Goal: Information Seeking & Learning: Learn about a topic

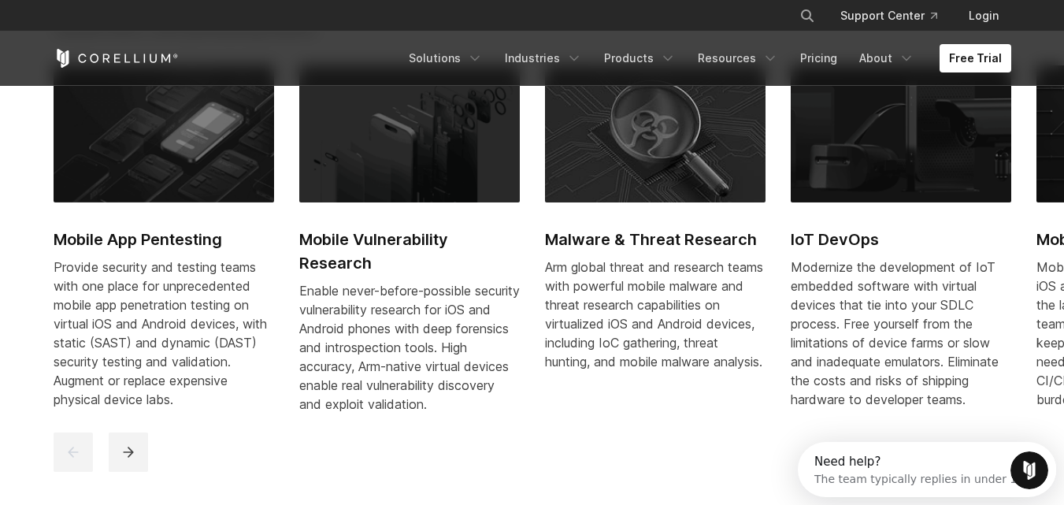
scroll to position [630, 0]
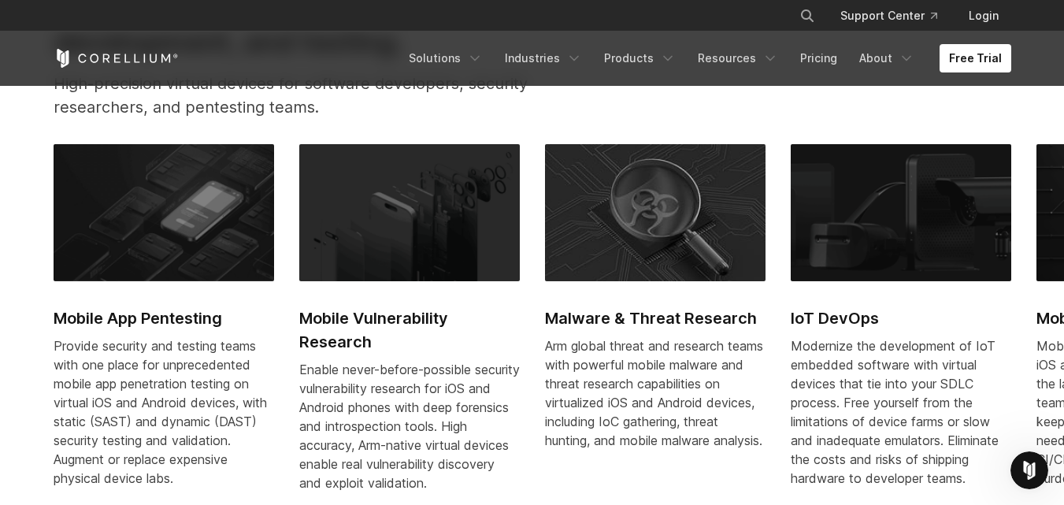
drag, startPoint x: 905, startPoint y: 342, endPoint x: 183, endPoint y: 328, distance: 722.1
click at [183, 328] on div "Mobile App Pentesting Provide security and testing teams with one place for unp…" at bounding box center [913, 327] width 1719 height 367
click at [1015, 323] on div "Mobile App Pentesting Provide security and testing teams with one place for unp…" at bounding box center [913, 327] width 1719 height 367
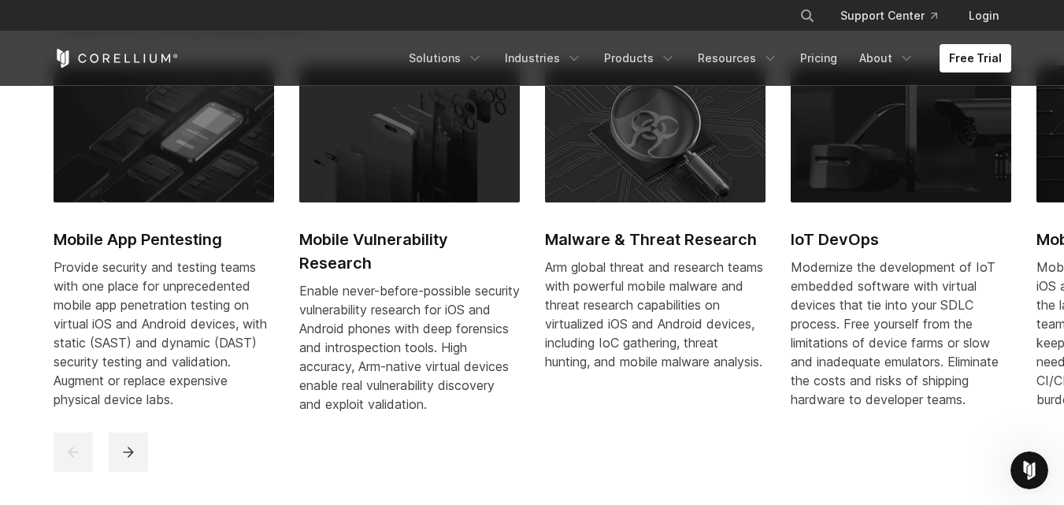
scroll to position [787, 0]
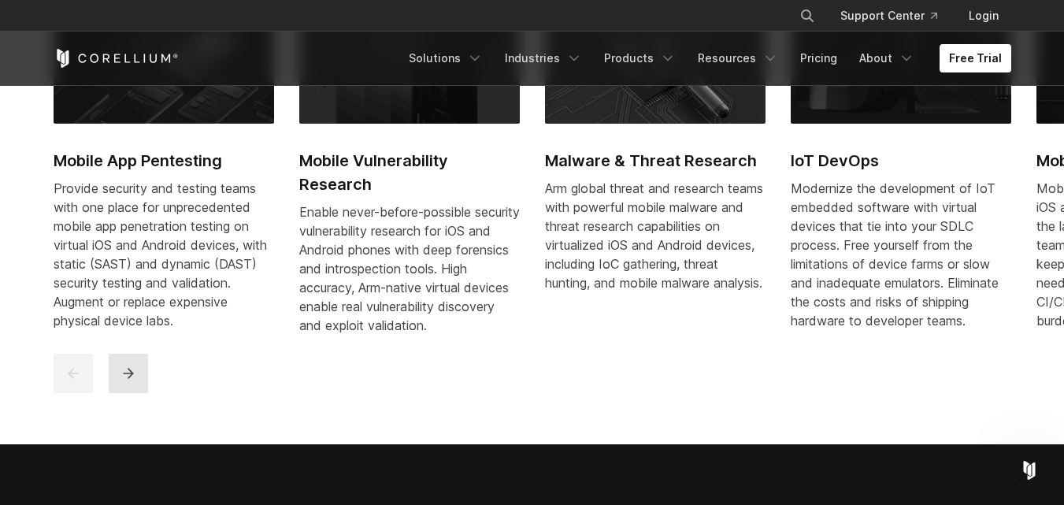
click at [122, 381] on icon "next" at bounding box center [128, 373] width 16 height 16
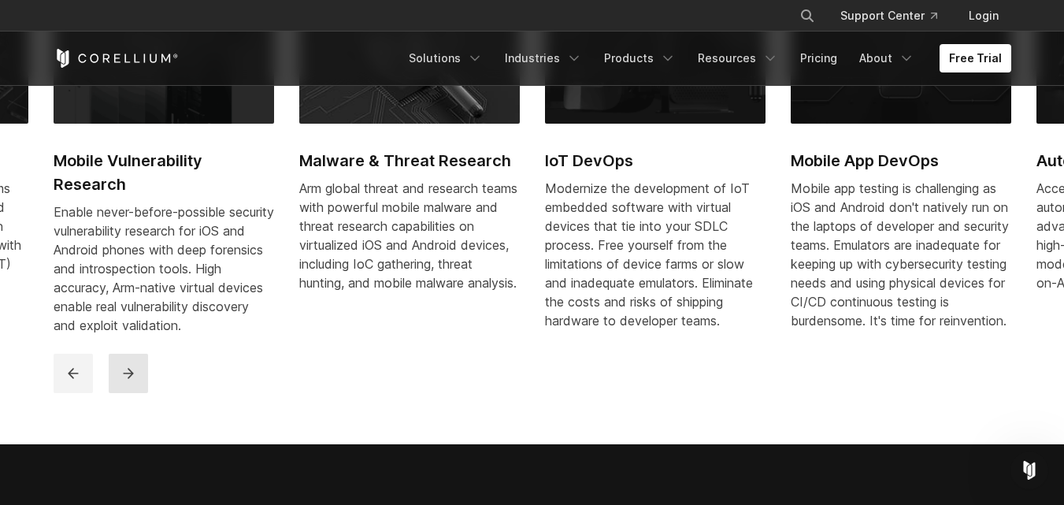
click at [122, 381] on icon "next" at bounding box center [128, 373] width 16 height 16
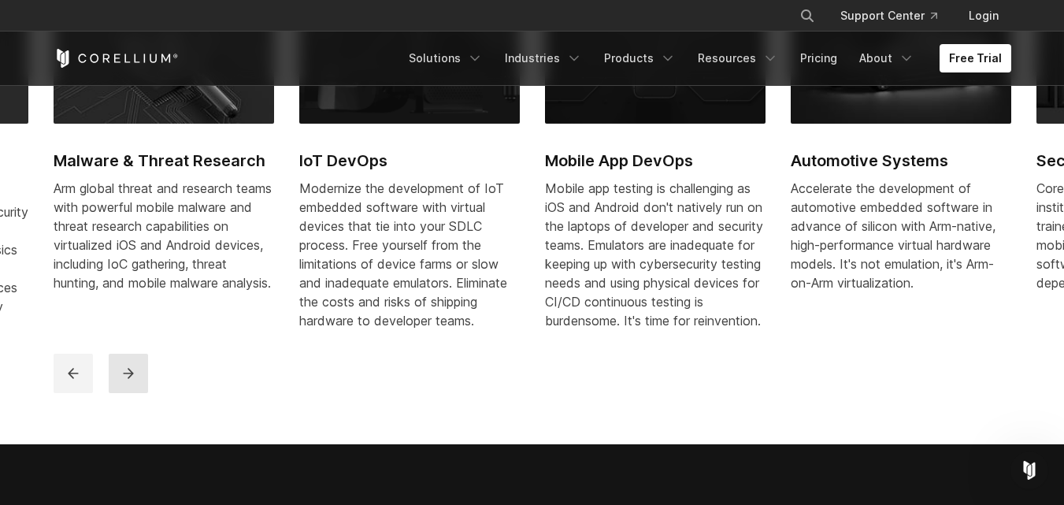
click at [122, 381] on icon "next" at bounding box center [128, 373] width 16 height 16
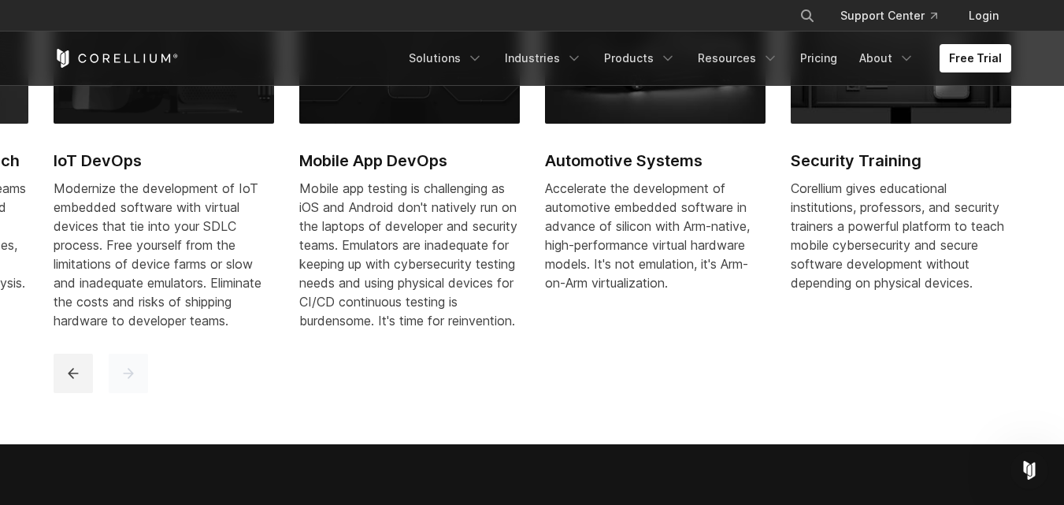
click at [122, 381] on icon "next" at bounding box center [128, 373] width 16 height 16
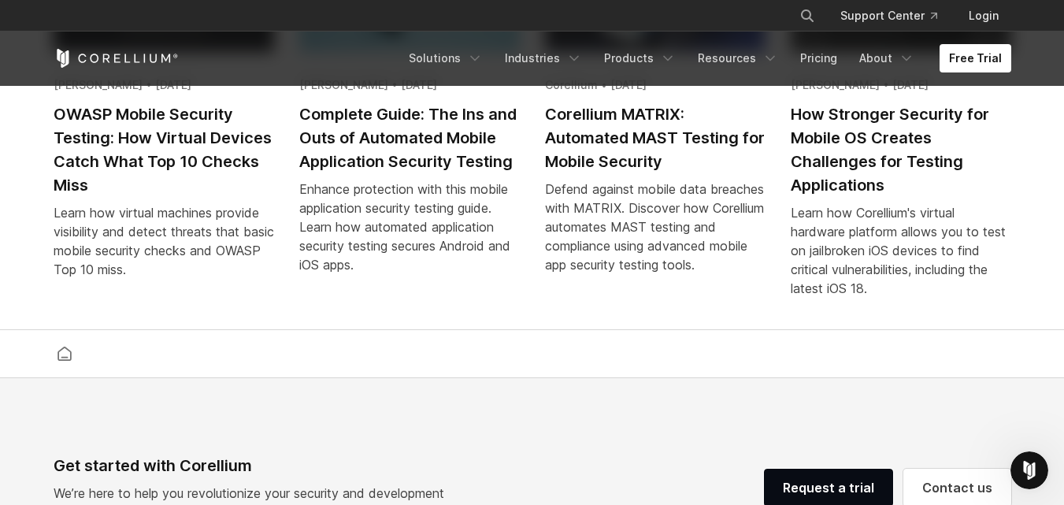
scroll to position [3070, 0]
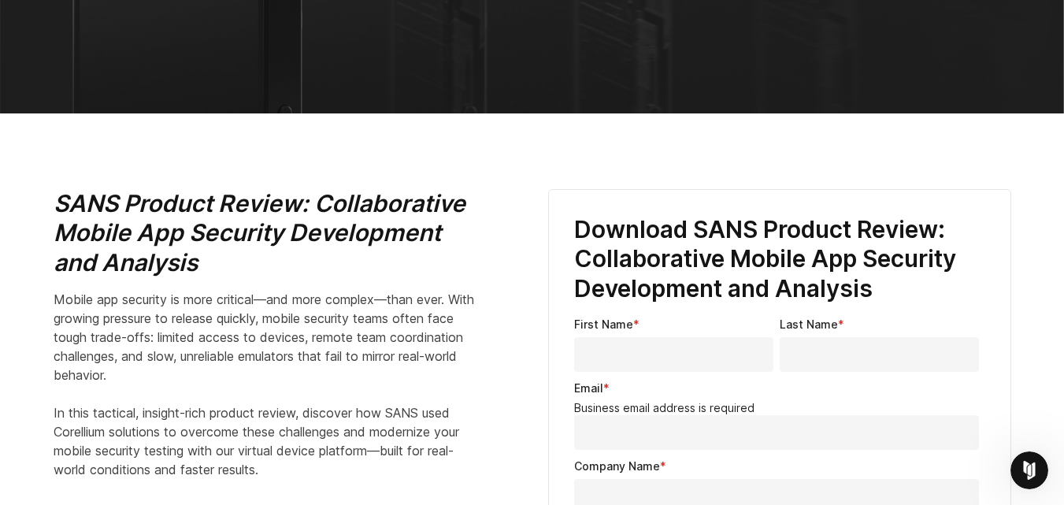
scroll to position [472, 0]
